Goal: Task Accomplishment & Management: Use online tool/utility

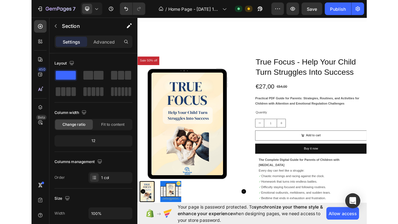
scroll to position [396, 0]
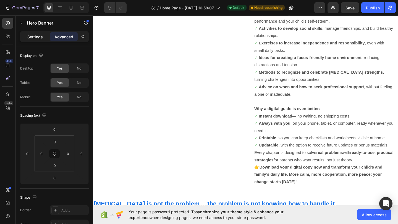
click at [43, 38] on div "Settings" at bounding box center [35, 36] width 28 height 9
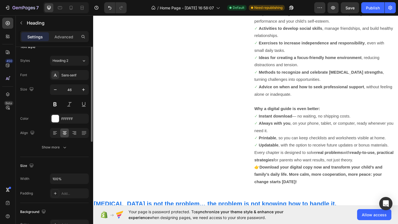
scroll to position [0, 0]
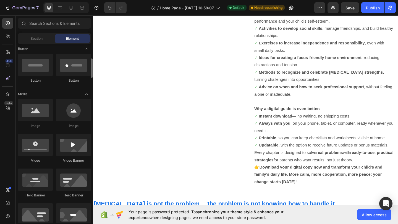
scroll to position [129, 0]
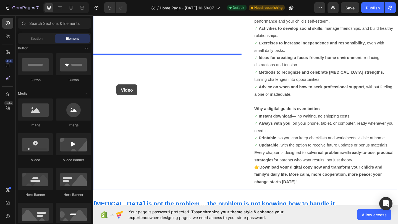
drag, startPoint x: 138, startPoint y: 163, endPoint x: 130, endPoint y: 90, distance: 74.3
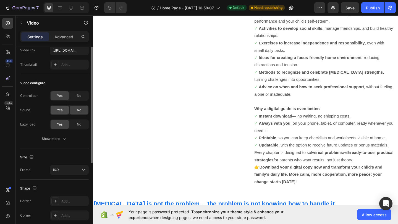
scroll to position [0, 0]
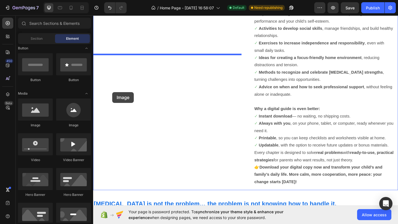
drag, startPoint x: 140, startPoint y: 131, endPoint x: 113, endPoint y: 99, distance: 41.4
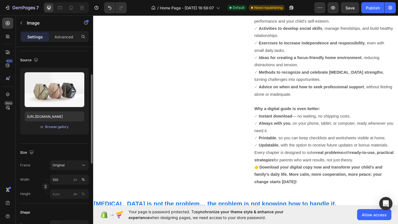
scroll to position [44, 0]
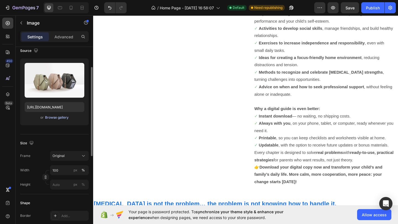
click at [59, 120] on div "Browse gallery" at bounding box center [56, 117] width 23 height 5
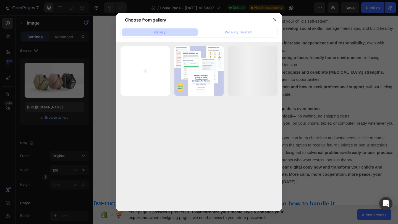
click at [168, 35] on button "Gallery" at bounding box center [160, 32] width 76 height 8
click at [164, 58] on input "file" at bounding box center [145, 70] width 49 height 49
type input "C:\fakepath\81929e5f-ec7b-4cc3-baf9-feaa562d8853.jpg"
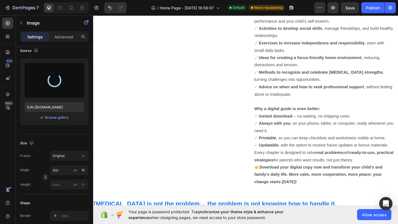
type input "[URL][DOMAIN_NAME]"
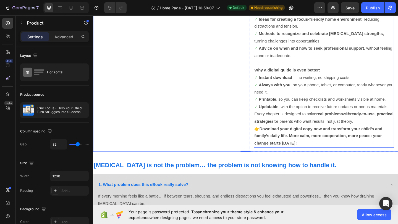
scroll to position [439, 0]
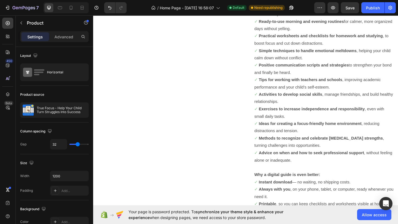
scroll to position [0, 0]
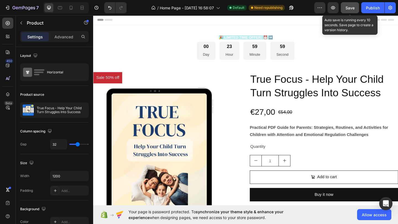
click at [356, 7] on button "Save" at bounding box center [350, 7] width 18 height 11
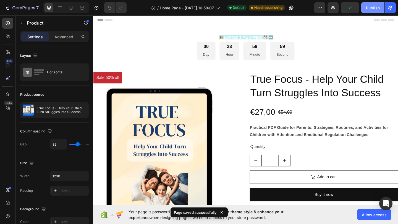
click at [377, 7] on div "Publish" at bounding box center [373, 8] width 14 height 6
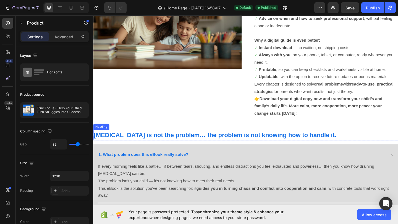
scroll to position [478, 0]
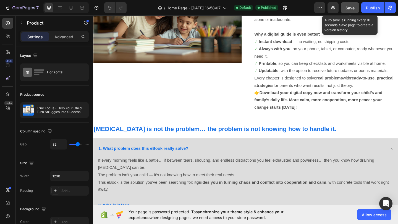
click at [354, 9] on span "Save" at bounding box center [350, 8] width 9 height 5
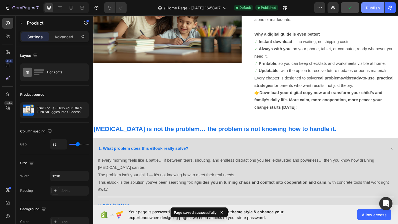
click at [369, 8] on div "Publish" at bounding box center [373, 8] width 14 height 6
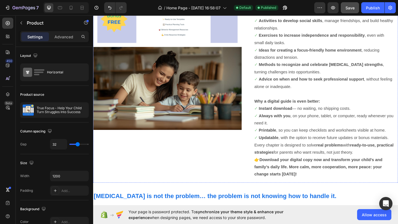
scroll to position [410, 0]
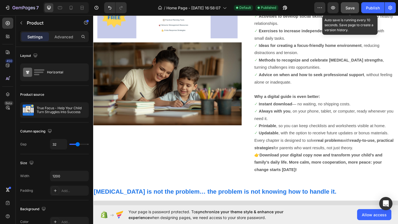
click at [352, 10] on div "Save" at bounding box center [350, 8] width 9 height 6
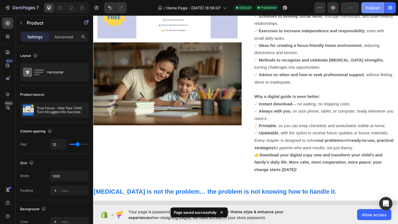
click at [366, 12] on button "Publish" at bounding box center [372, 7] width 23 height 11
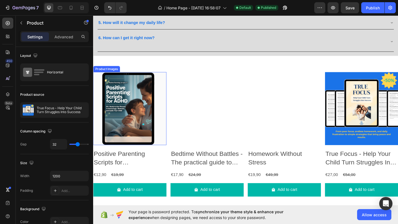
scroll to position [720, 0]
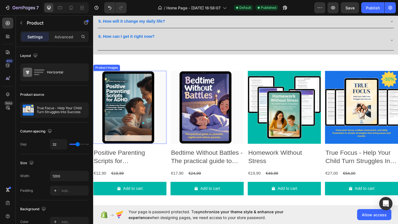
click at [132, 117] on img at bounding box center [133, 116] width 80 height 80
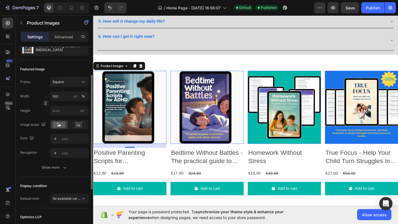
scroll to position [70, 0]
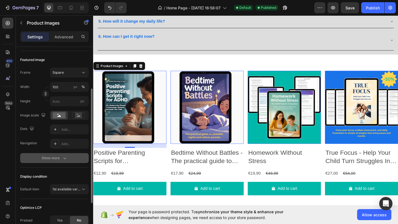
click at [60, 159] on div "Show more" at bounding box center [55, 159] width 26 height 6
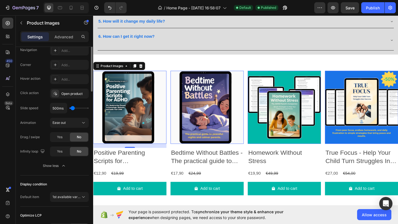
scroll to position [0, 0]
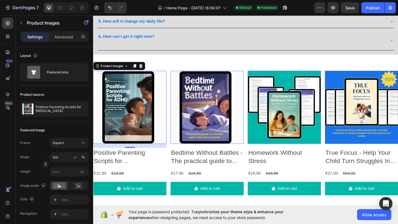
click at [62, 42] on div "Settings Advanced" at bounding box center [54, 36] width 69 height 11
click at [62, 38] on p "Advanced" at bounding box center [63, 37] width 19 height 6
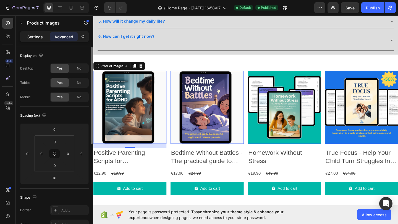
click at [38, 33] on div "Settings" at bounding box center [35, 36] width 28 height 9
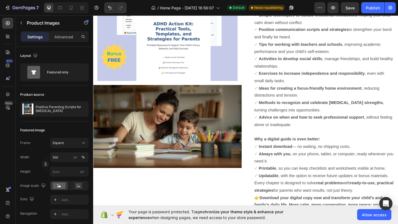
scroll to position [26, 0]
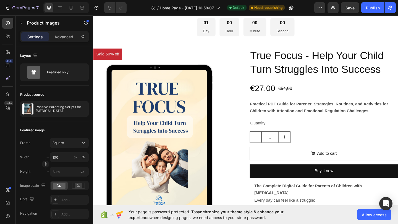
click at [65, 11] on div at bounding box center [65, 7] width 45 height 11
click at [64, 11] on div at bounding box center [60, 7] width 9 height 9
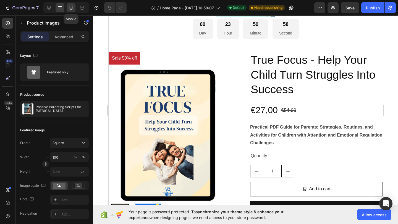
click at [69, 11] on div at bounding box center [71, 7] width 9 height 9
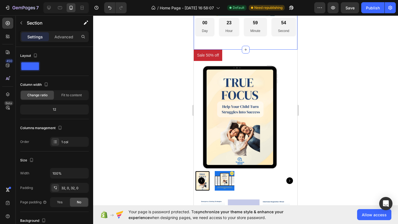
click at [231, 36] on div "🎉 LIMITED TIME OFFER! ⏰ ➡️ Text Block 00 Day 23 Hour 59 Minute [STREET_ADDRESS]" at bounding box center [246, 25] width 104 height 31
click at [70, 94] on span "Fit to content" at bounding box center [71, 95] width 20 height 5
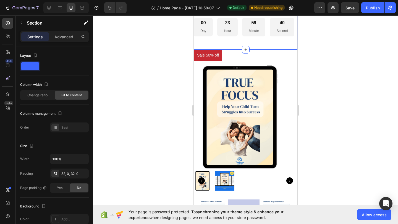
click at [33, 37] on p "Settings" at bounding box center [34, 37] width 15 height 6
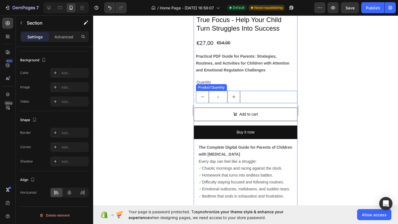
scroll to position [378, 0]
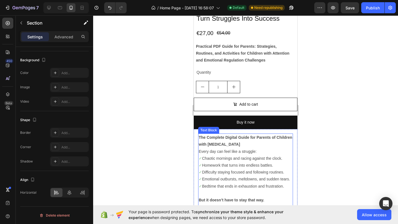
click at [212, 144] on strong "The Complete Digital Guide for Parents of Children with [MEDICAL_DATA]" at bounding box center [245, 140] width 93 height 11
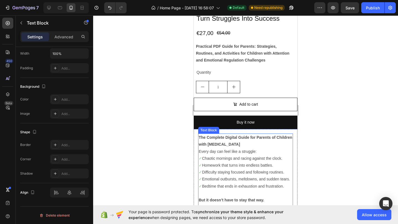
scroll to position [0, 0]
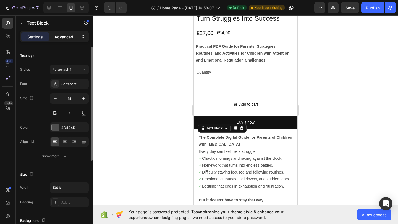
click at [62, 40] on div "Advanced" at bounding box center [64, 36] width 28 height 9
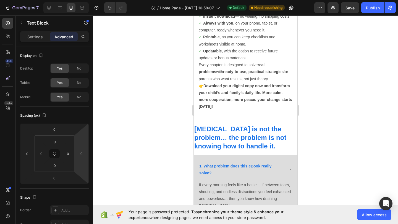
scroll to position [787, 0]
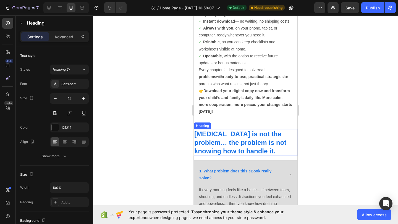
click at [232, 134] on strong "[MEDICAL_DATA] is not the problem… the problem is not knowing how to handle it." at bounding box center [240, 142] width 92 height 25
click at [58, 43] on div "Settings Advanced" at bounding box center [54, 39] width 77 height 16
click at [58, 39] on p "Advanced" at bounding box center [63, 37] width 19 height 6
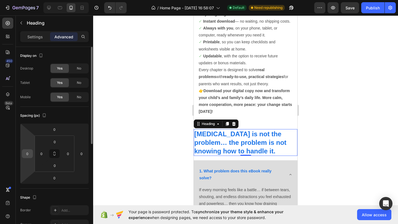
click at [30, 155] on input "0" at bounding box center [27, 154] width 8 height 8
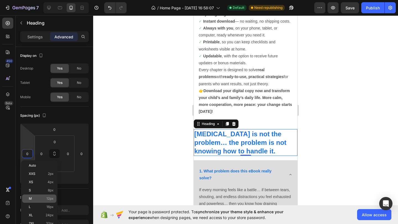
click at [39, 199] on p "M 12px" at bounding box center [41, 199] width 25 height 4
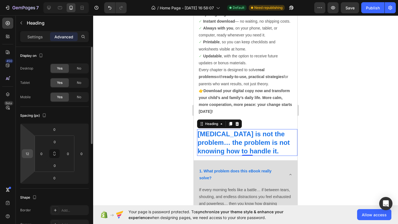
click at [27, 156] on input "12" at bounding box center [27, 154] width 8 height 8
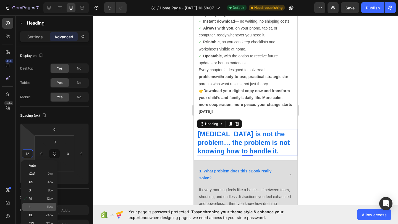
click at [38, 208] on p "L 16px" at bounding box center [41, 207] width 25 height 4
type input "16"
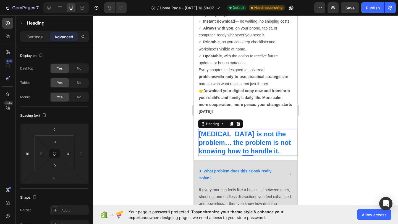
click at [152, 159] on div at bounding box center [245, 119] width 305 height 209
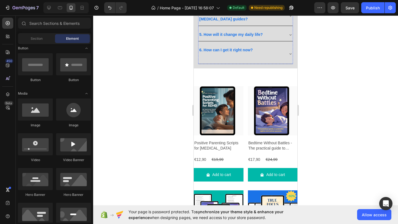
scroll to position [1070, 0]
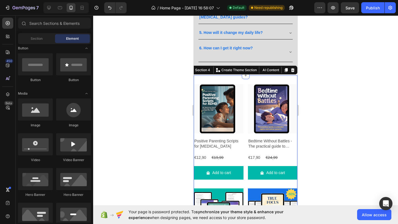
click at [223, 76] on div "Product Images Positive Parenting Scripts for [MEDICAL_DATA] Product Title €12,…" at bounding box center [246, 186] width 104 height 223
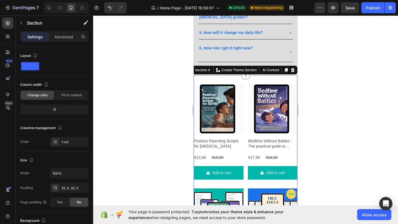
click at [61, 42] on div "Settings Advanced" at bounding box center [54, 36] width 69 height 11
click at [62, 35] on p "Advanced" at bounding box center [63, 37] width 19 height 6
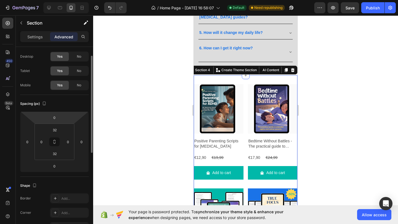
scroll to position [14, 0]
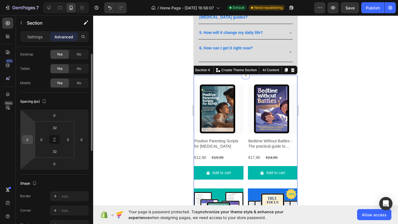
click at [28, 140] on input "0" at bounding box center [27, 140] width 8 height 8
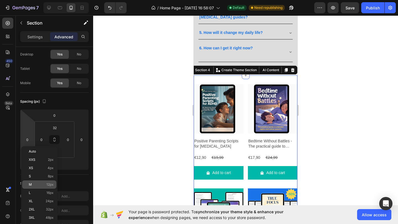
click at [36, 186] on p "M 12px" at bounding box center [41, 185] width 25 height 4
type input "12"
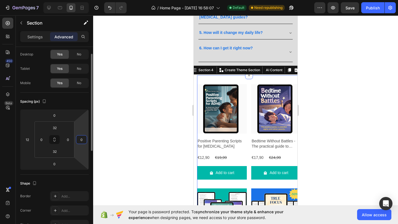
click at [82, 140] on input "0" at bounding box center [81, 140] width 8 height 8
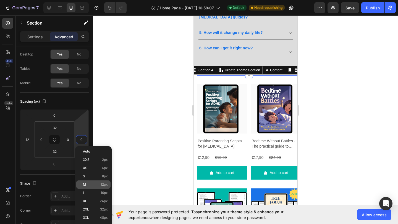
click at [88, 186] on p "M 12px" at bounding box center [95, 185] width 25 height 4
type input "12"
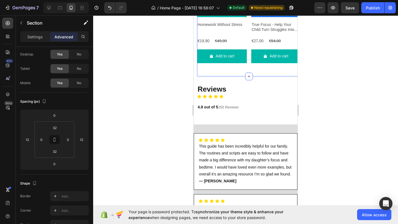
scroll to position [1294, 0]
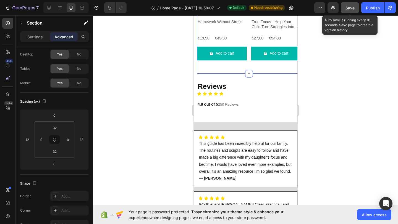
click at [353, 10] on div "Save" at bounding box center [350, 8] width 9 height 6
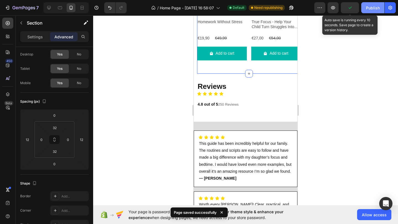
click at [367, 9] on div "Publish" at bounding box center [373, 8] width 14 height 6
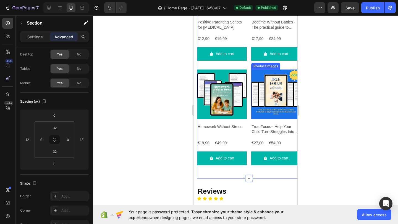
scroll to position [1198, 0]
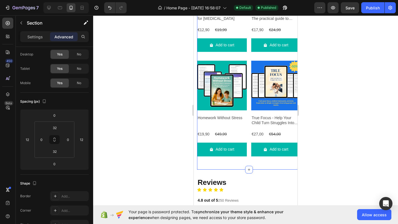
click at [133, 129] on div at bounding box center [245, 119] width 305 height 209
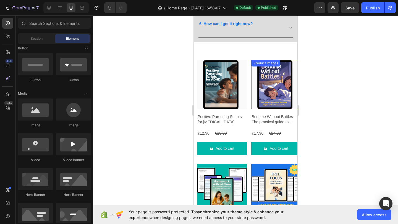
scroll to position [1093, 0]
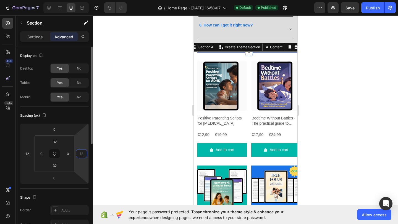
click at [84, 153] on input "12" at bounding box center [81, 154] width 8 height 8
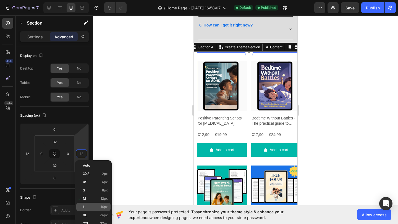
click at [89, 210] on div "L 16px" at bounding box center [93, 207] width 34 height 8
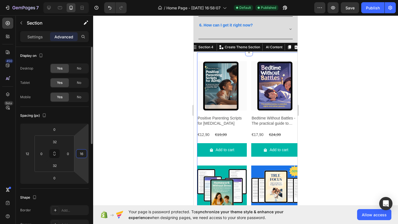
click at [84, 153] on input "16" at bounding box center [81, 154] width 8 height 8
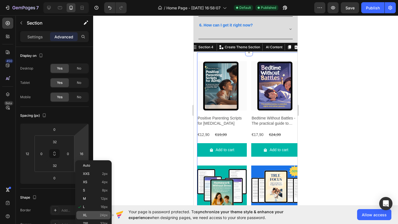
click at [97, 215] on p "XL 24px" at bounding box center [95, 216] width 25 height 4
type input "24"
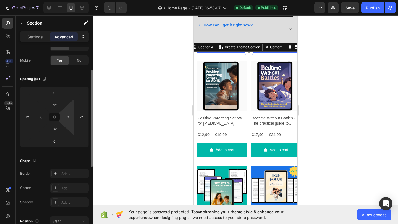
scroll to position [40, 0]
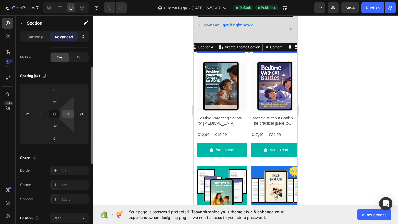
click at [71, 113] on input "0" at bounding box center [68, 114] width 8 height 8
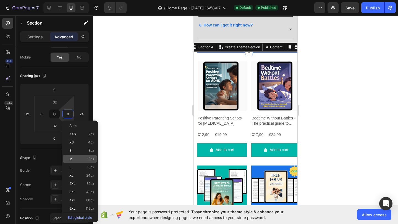
click at [73, 156] on div "M 12px" at bounding box center [80, 159] width 34 height 8
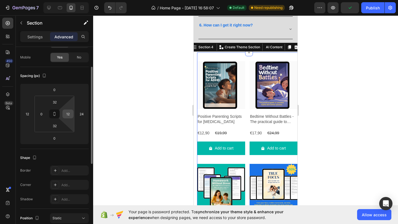
click at [69, 117] on input "12" at bounding box center [68, 114] width 8 height 8
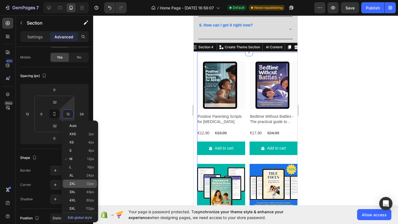
click at [77, 188] on div "2XL 32px" at bounding box center [80, 184] width 34 height 8
type input "32"
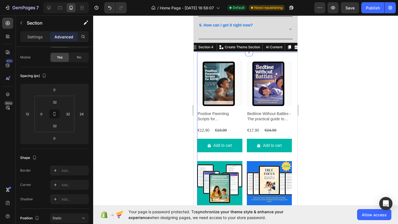
click at [150, 164] on div at bounding box center [245, 119] width 305 height 209
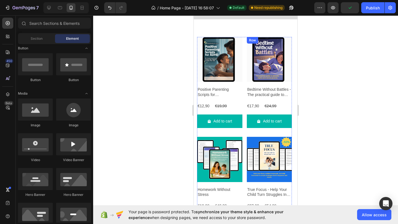
scroll to position [1119, 0]
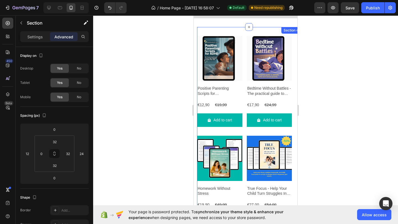
click at [274, 32] on div "Product Images Positive Parenting Scripts for [MEDICAL_DATA] Product Title €12,…" at bounding box center [249, 134] width 104 height 214
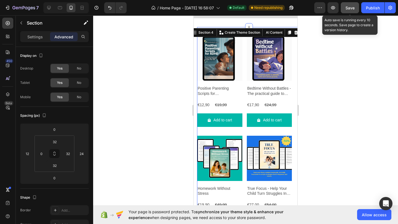
click at [351, 4] on button "Save" at bounding box center [350, 7] width 18 height 11
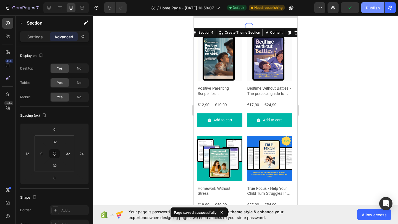
click at [370, 6] on div "Publish" at bounding box center [373, 8] width 14 height 6
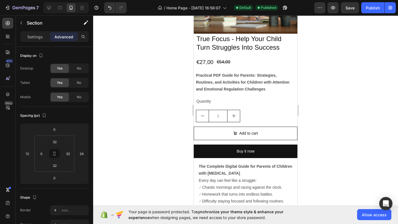
scroll to position [356, 0]
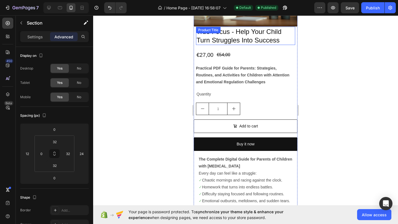
click at [247, 41] on h2 "True Focus - Help Your Child Turn Struggles Into Success" at bounding box center [245, 36] width 99 height 18
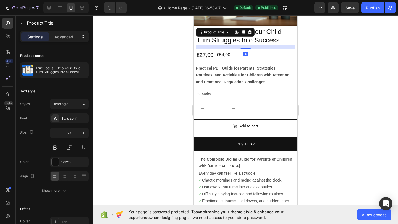
click at [70, 42] on div "Settings Advanced" at bounding box center [54, 36] width 69 height 11
click at [70, 40] on div "Advanced" at bounding box center [64, 36] width 28 height 9
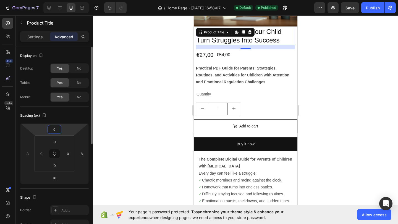
click at [56, 130] on input "0" at bounding box center [54, 129] width 11 height 8
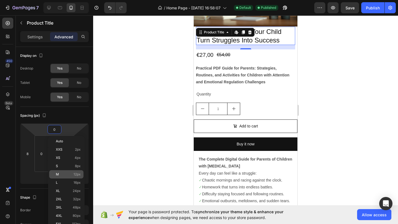
click at [67, 176] on p "M 12px" at bounding box center [68, 175] width 25 height 4
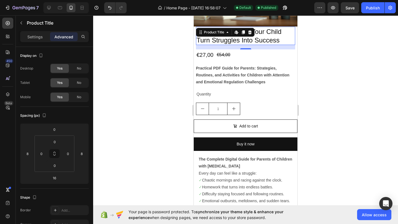
type input "12"
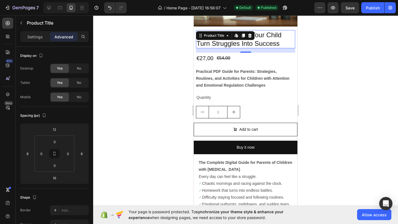
click at [135, 130] on div at bounding box center [245, 119] width 305 height 209
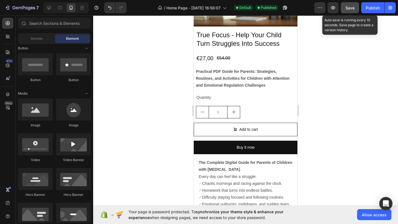
click at [350, 3] on button "Save" at bounding box center [350, 7] width 18 height 11
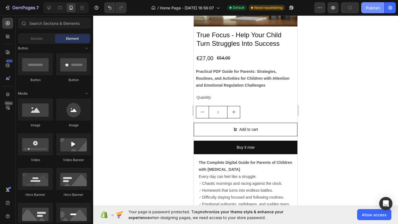
click at [375, 6] on div "Publish" at bounding box center [373, 8] width 14 height 6
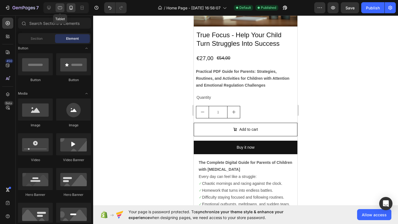
drag, startPoint x: 61, startPoint y: 10, endPoint x: 30, endPoint y: 46, distance: 47.4
click at [61, 10] on icon at bounding box center [60, 8] width 6 height 6
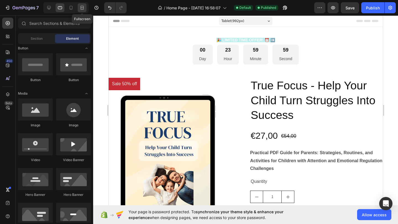
click at [83, 7] on icon at bounding box center [83, 7] width 2 height 1
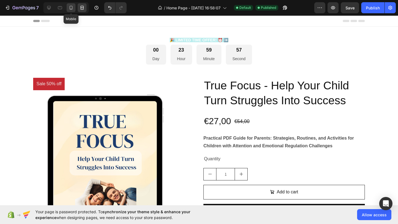
click at [72, 8] on icon at bounding box center [71, 8] width 3 height 4
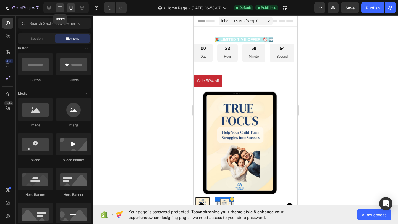
click at [63, 8] on div at bounding box center [60, 7] width 9 height 9
